Goal: Information Seeking & Learning: Learn about a topic

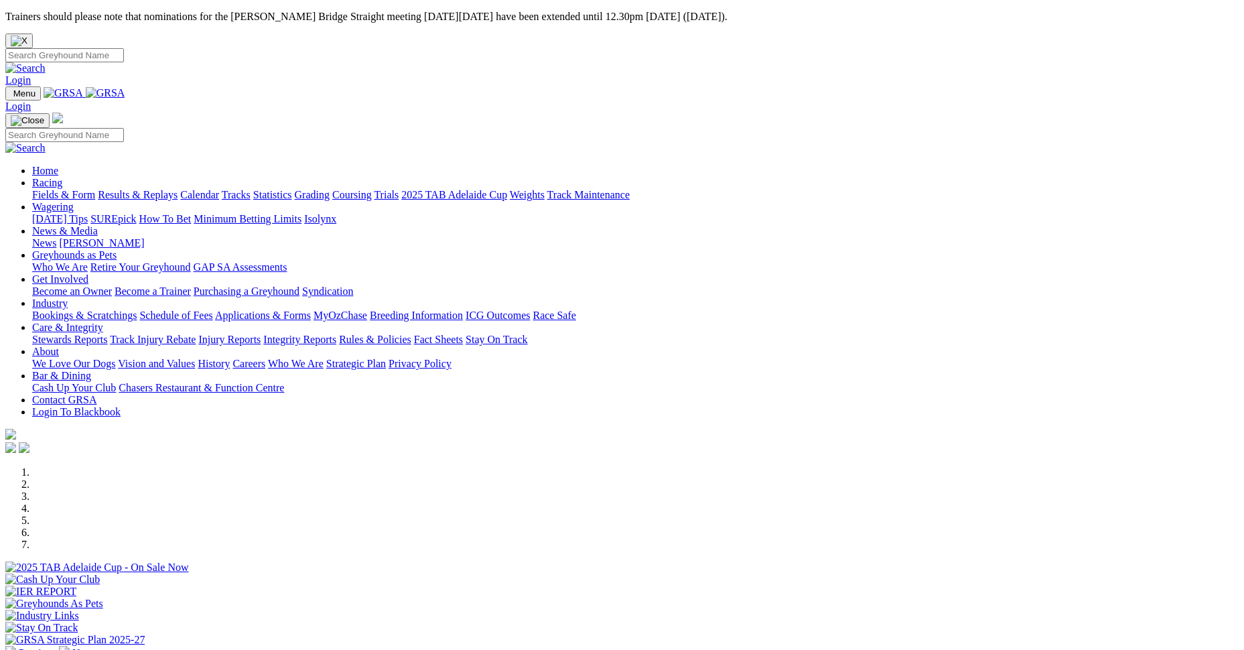
click at [336, 334] on link "Integrity Reports" at bounding box center [299, 339] width 73 height 11
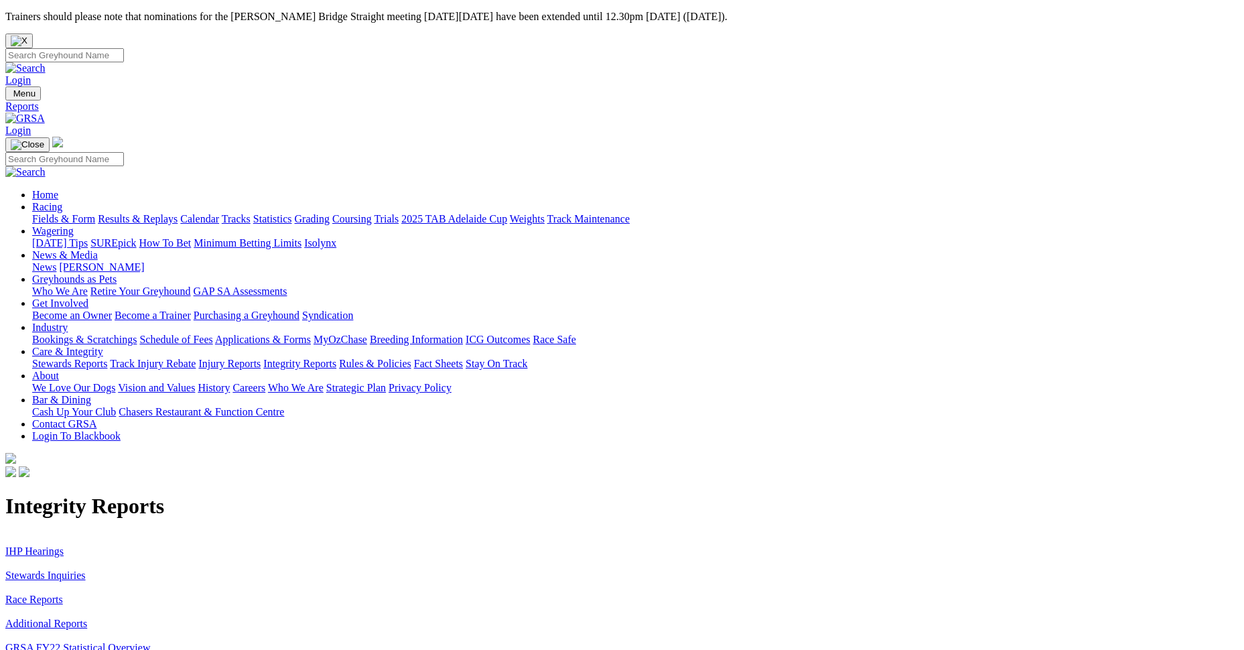
click at [64, 545] on link "IHP Hearings" at bounding box center [34, 550] width 58 height 11
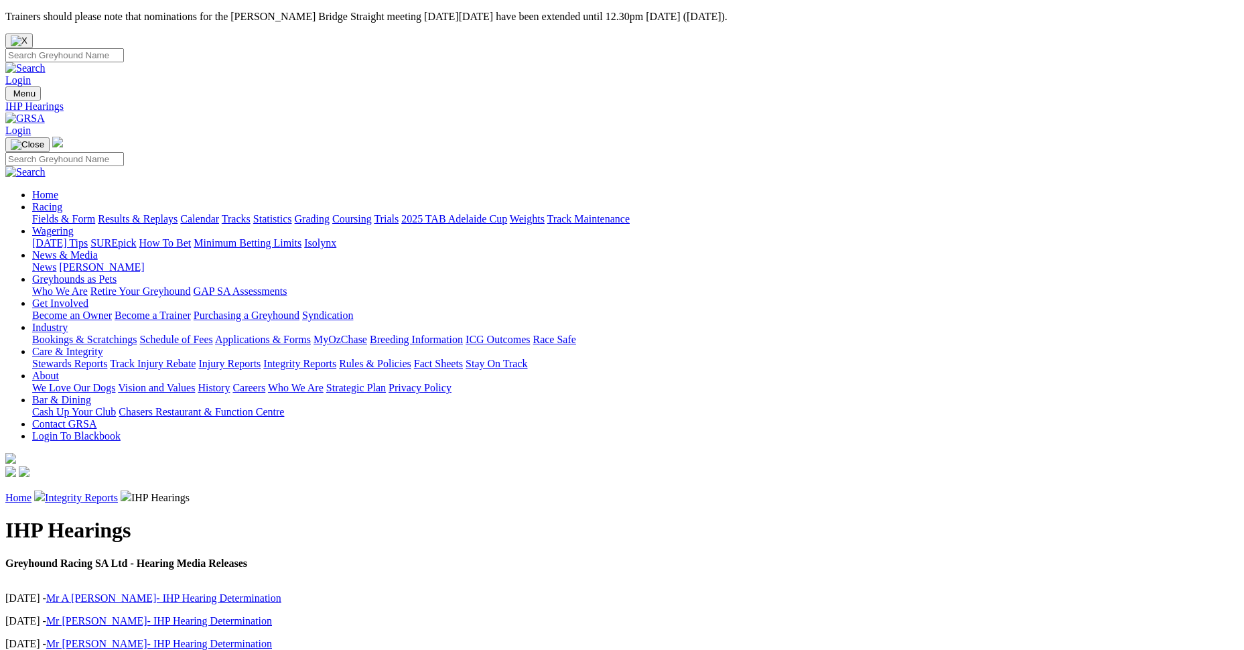
click at [31, 492] on link "Home" at bounding box center [18, 497] width 26 height 11
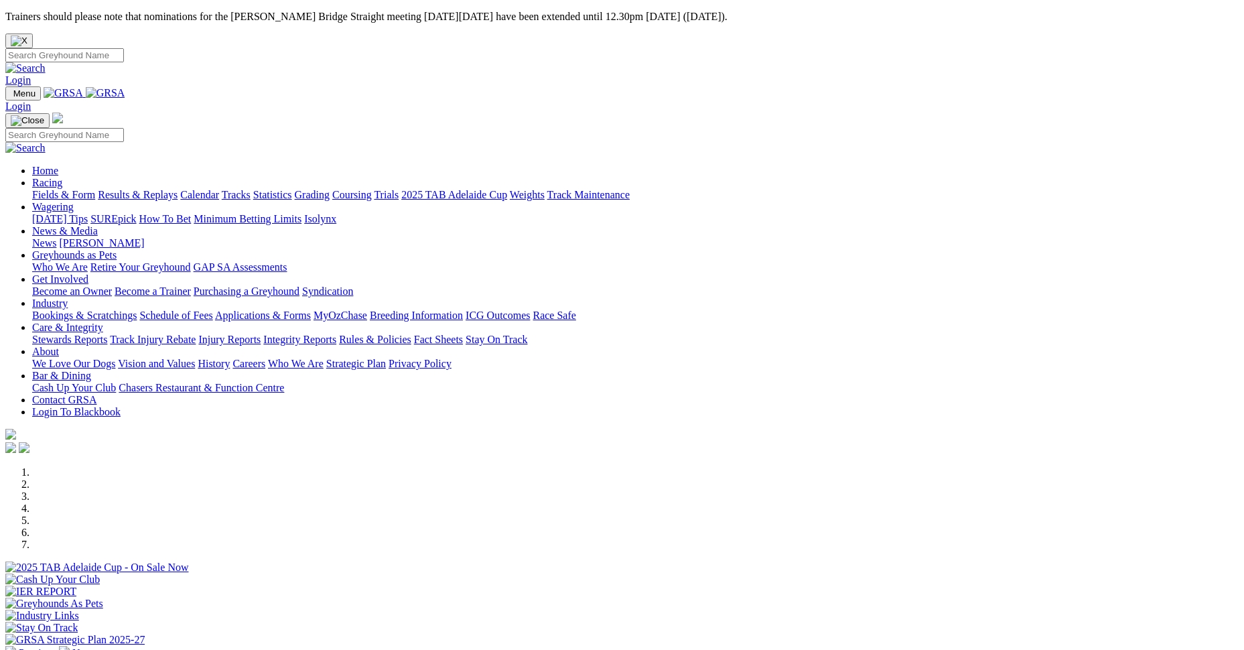
click at [336, 334] on link "Integrity Reports" at bounding box center [299, 339] width 73 height 11
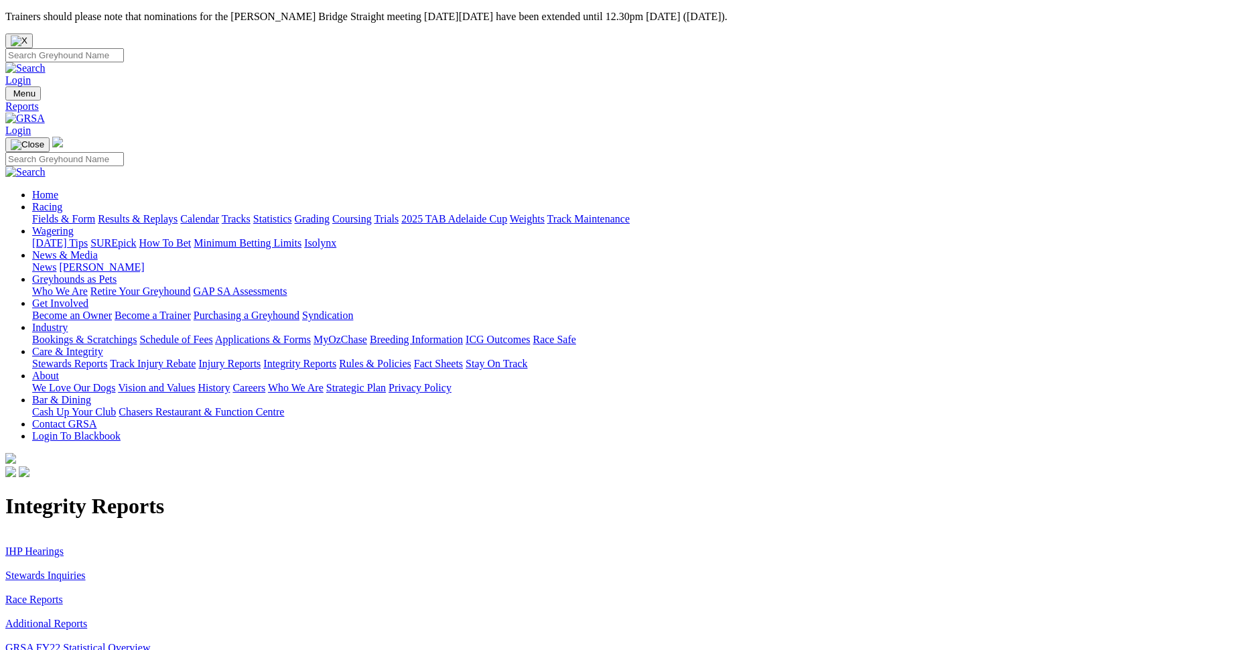
click at [86, 569] on link "Stewards Inquiries" at bounding box center [45, 574] width 80 height 11
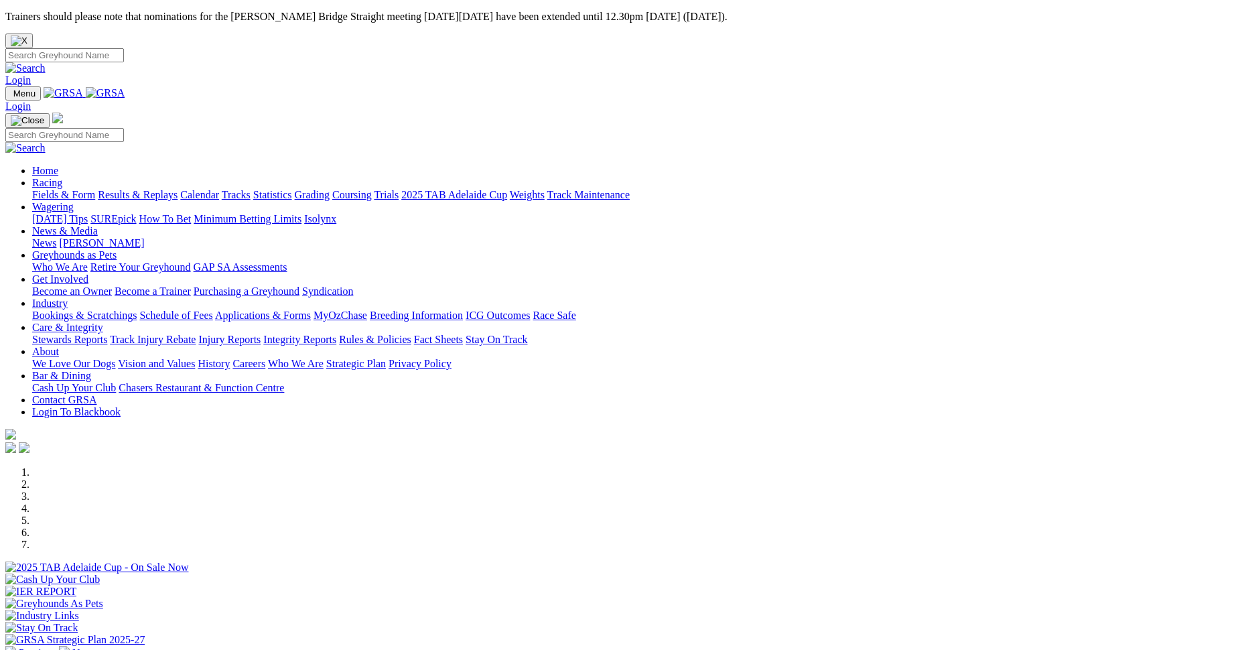
click at [62, 177] on link "Racing" at bounding box center [47, 182] width 30 height 11
click at [178, 189] on link "Results & Replays" at bounding box center [138, 194] width 80 height 11
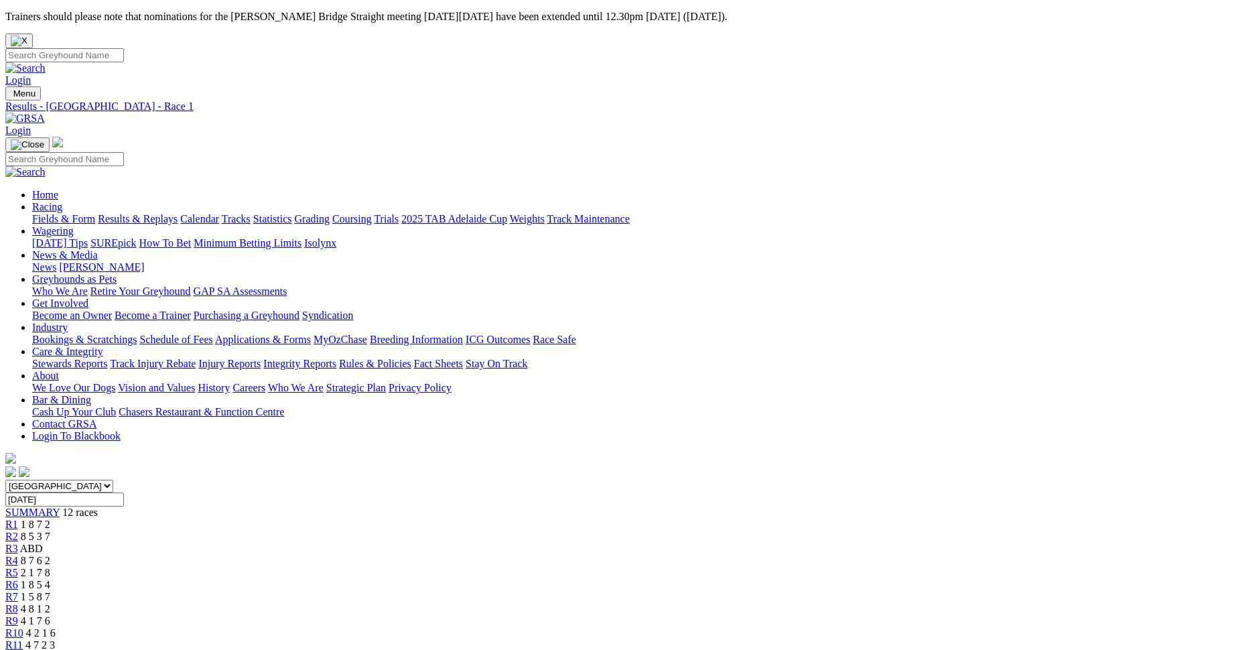
click at [50, 531] on span "8 5 3 7" at bounding box center [35, 536] width 29 height 11
click at [452, 543] on div "R3 ABD" at bounding box center [621, 549] width 1233 height 12
click at [510, 555] on div "R4 8 7 6 2" at bounding box center [621, 561] width 1233 height 12
click at [18, 567] on link "R5" at bounding box center [11, 572] width 13 height 11
click at [628, 579] on div "R6 1 8 5 4" at bounding box center [621, 585] width 1233 height 12
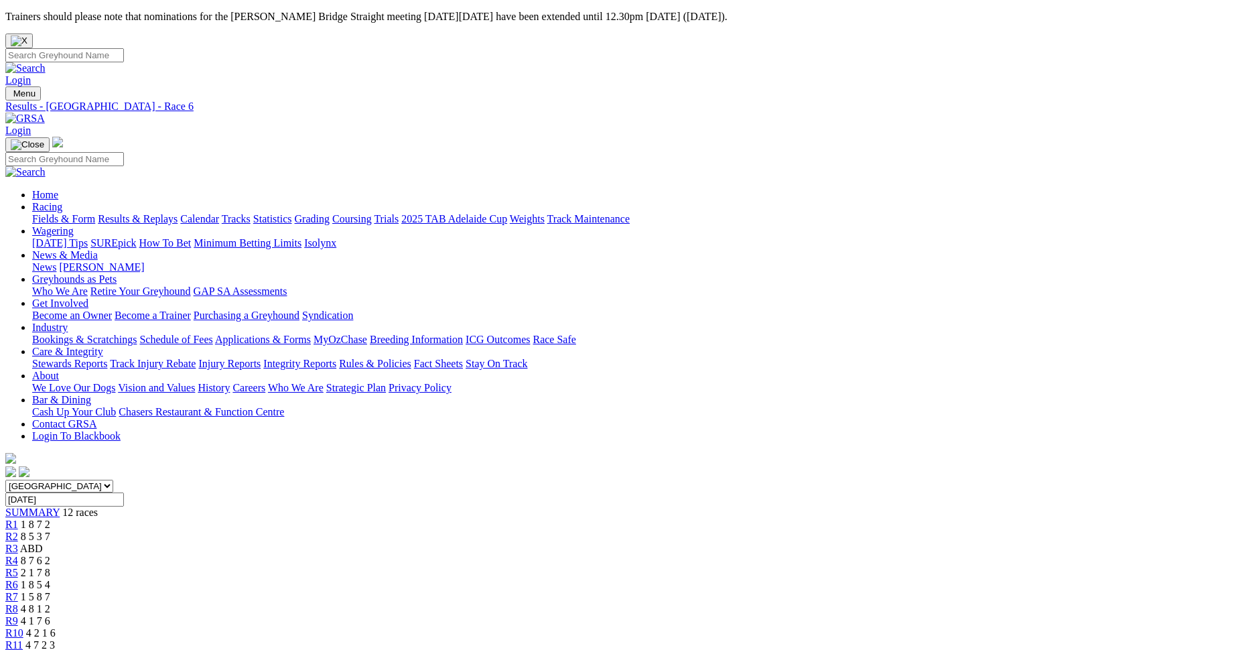
click at [50, 591] on span "1 5 8 7" at bounding box center [35, 596] width 29 height 11
click at [50, 603] on span "4 8 1 2" at bounding box center [35, 608] width 29 height 11
click at [825, 615] on div "R9 4 1 7 6" at bounding box center [621, 621] width 1233 height 12
click at [23, 627] on span "R10" at bounding box center [14, 632] width 18 height 11
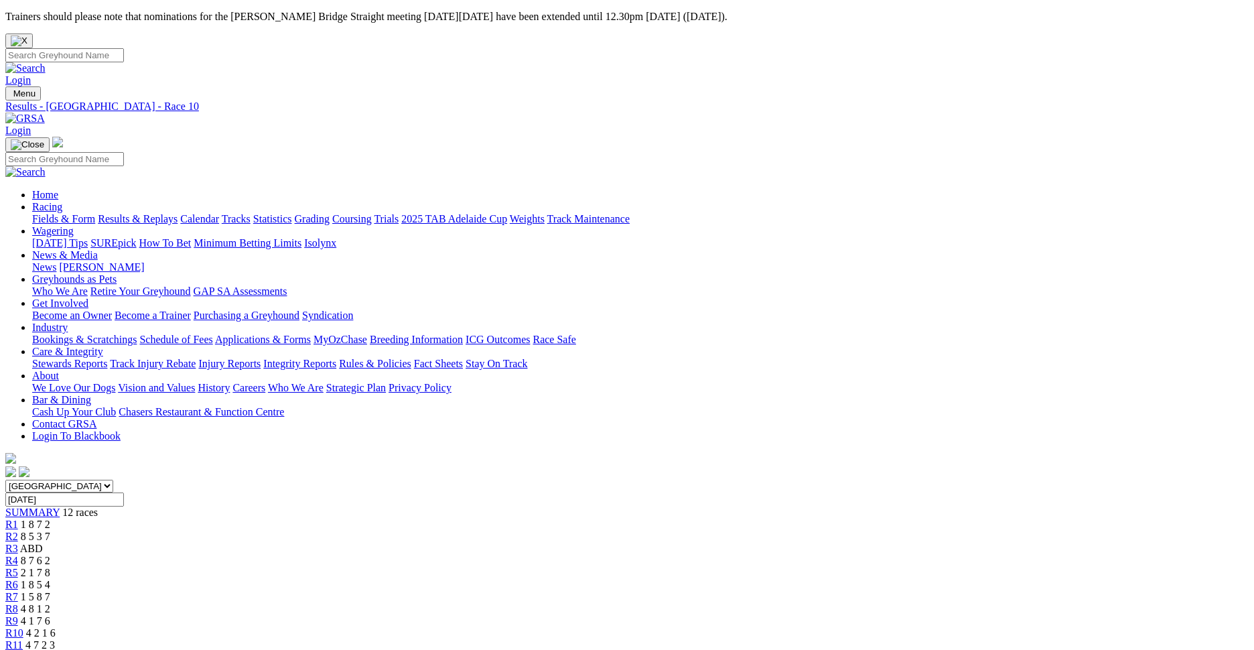
click at [23, 639] on link "R11" at bounding box center [13, 644] width 17 height 11
click at [23, 649] on span "R12" at bounding box center [14, 656] width 18 height 11
